Goal: Transaction & Acquisition: Download file/media

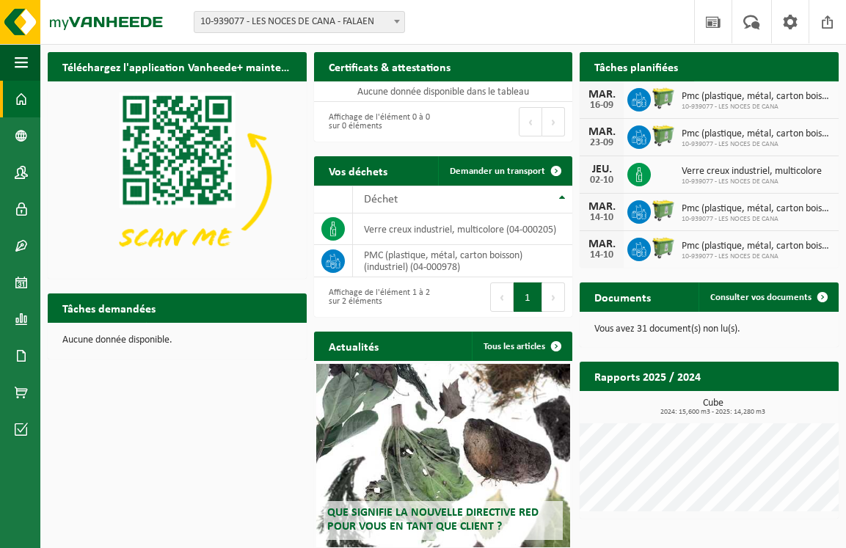
click at [808, 81] on span at bounding box center [822, 95] width 29 height 29
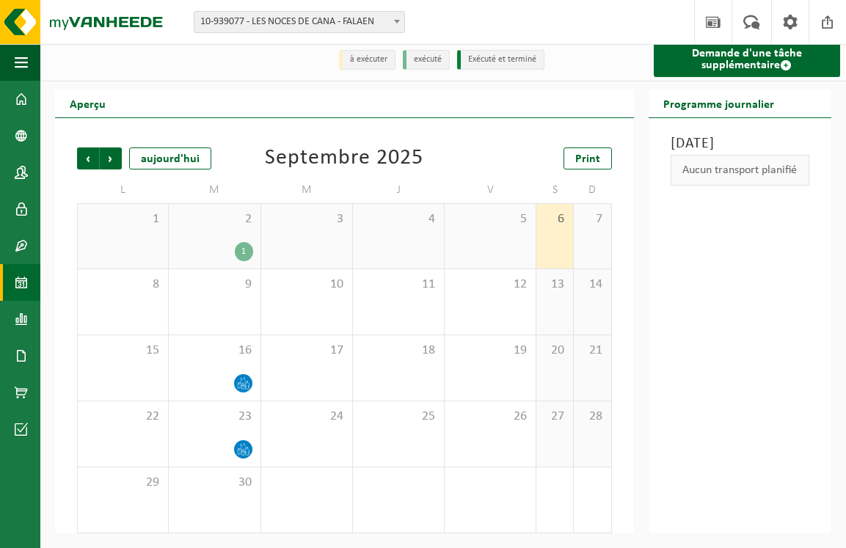
scroll to position [7, 0]
click at [21, 174] on span at bounding box center [21, 172] width 13 height 37
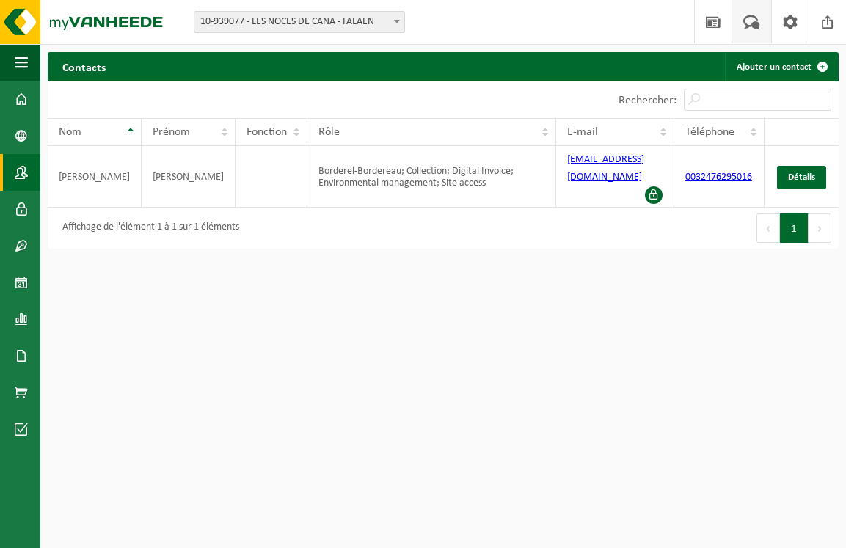
click at [751, 23] on span at bounding box center [752, 21] width 24 height 43
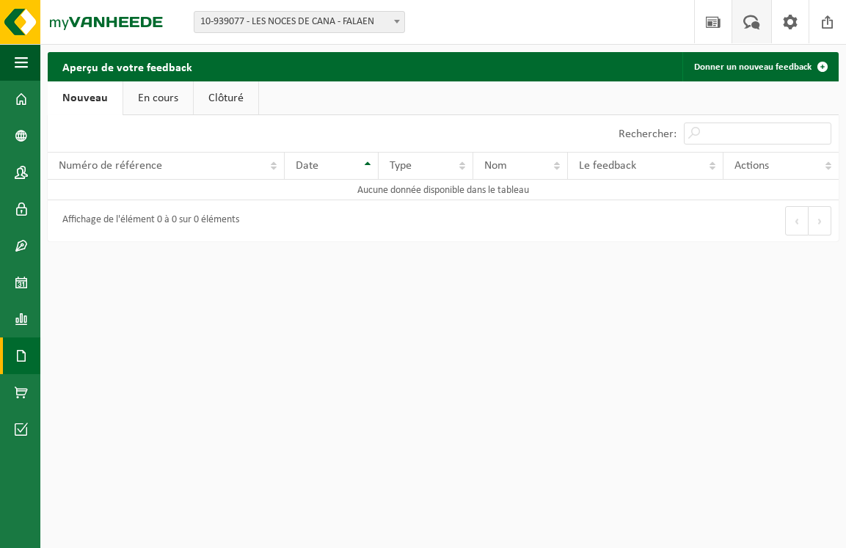
click at [19, 360] on span at bounding box center [21, 356] width 13 height 37
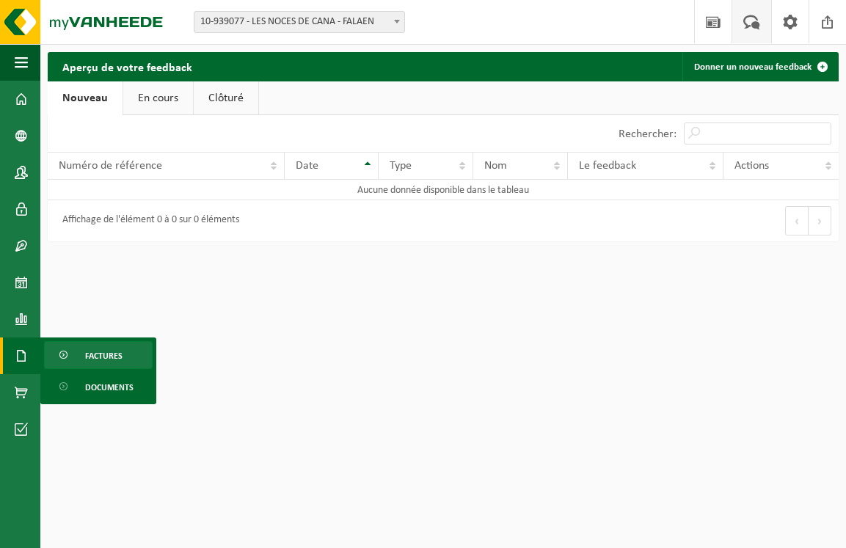
click at [87, 354] on span "Factures" at bounding box center [103, 356] width 37 height 28
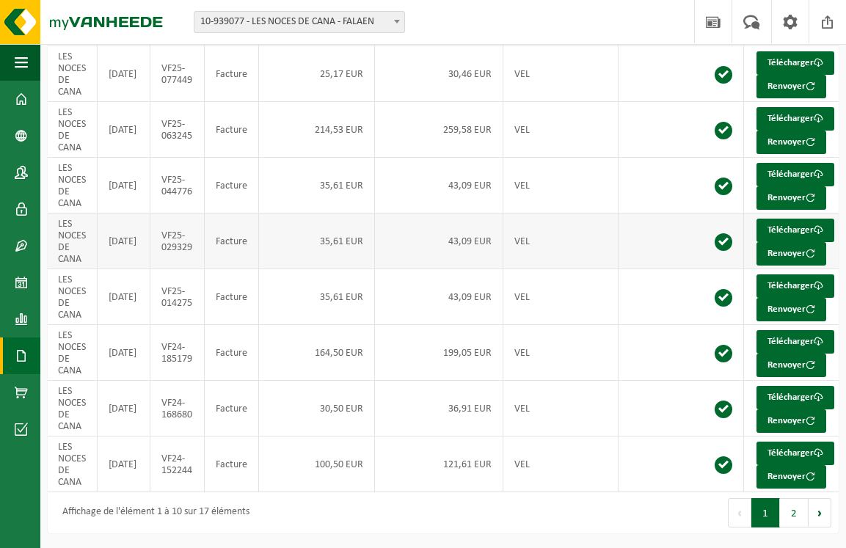
scroll to position [326, 0]
click at [795, 512] on button "2" at bounding box center [794, 512] width 29 height 29
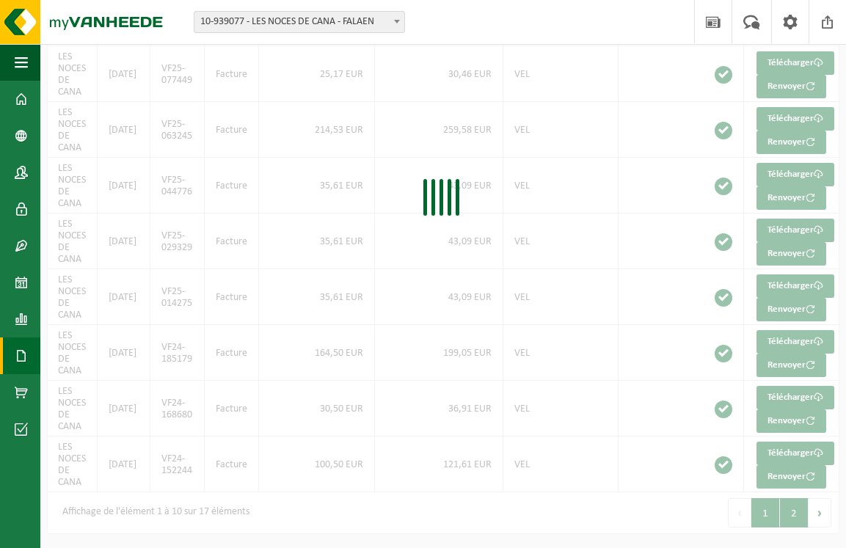
scroll to position [150, 0]
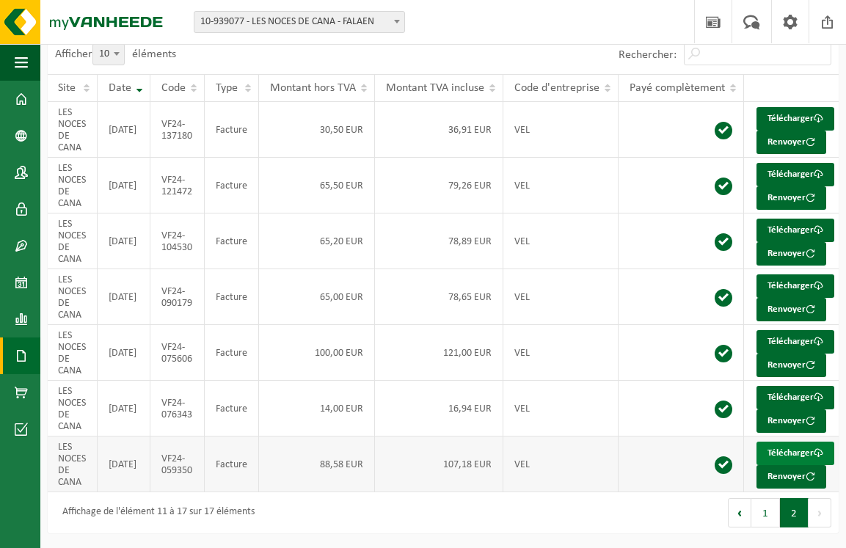
click at [814, 454] on span at bounding box center [819, 454] width 10 height 10
click at [769, 515] on button "1" at bounding box center [766, 512] width 29 height 29
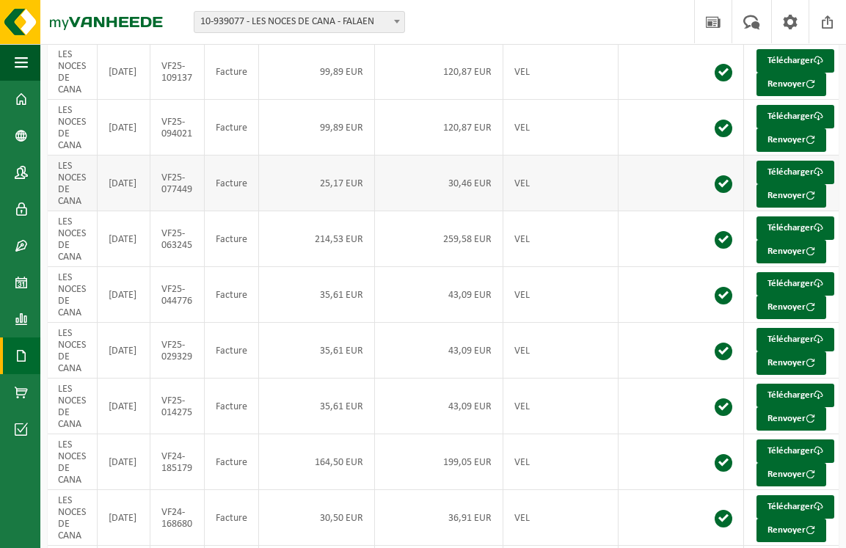
scroll to position [137, 0]
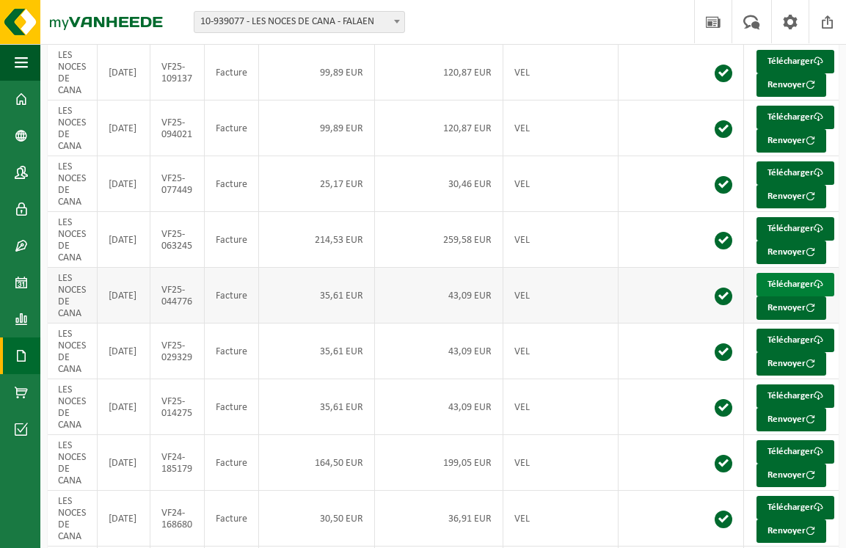
click at [794, 297] on link "Télécharger" at bounding box center [796, 284] width 78 height 23
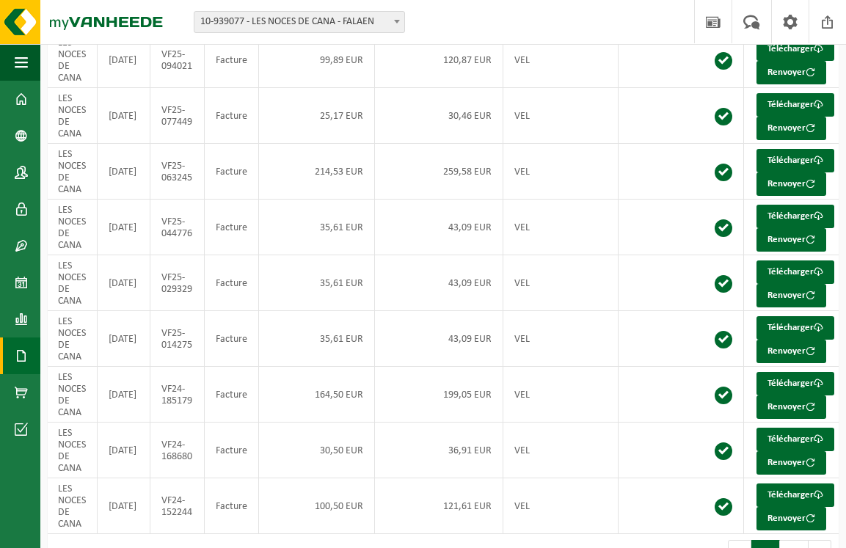
scroll to position [216, 0]
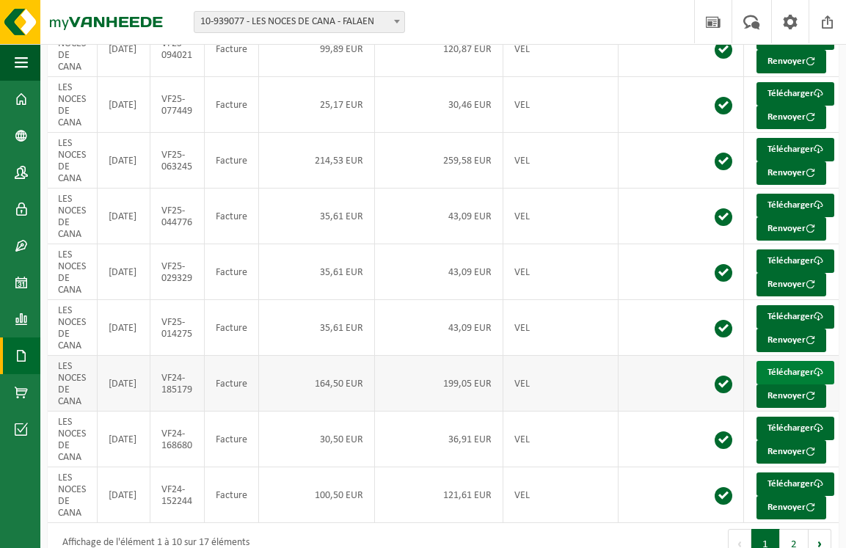
click at [805, 385] on link "Télécharger" at bounding box center [796, 372] width 78 height 23
click at [794, 273] on link "Télécharger" at bounding box center [796, 261] width 78 height 23
